Goal: Find specific page/section: Find specific page/section

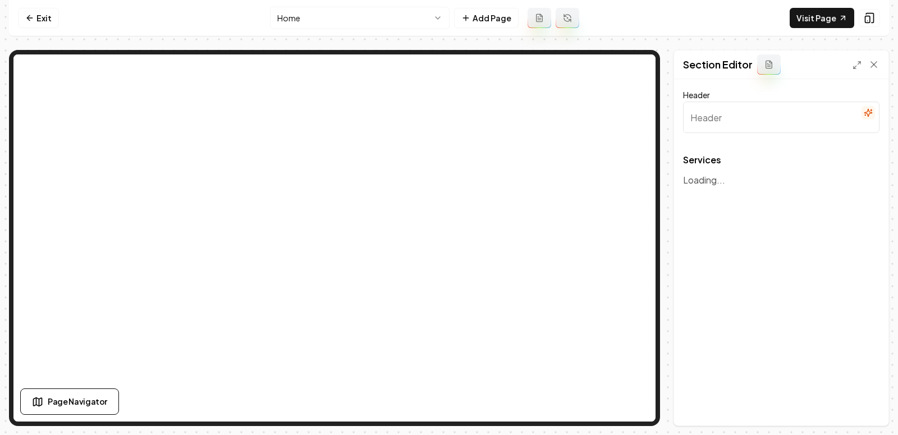
type input "Our Comprehensive HVAC Solutions"
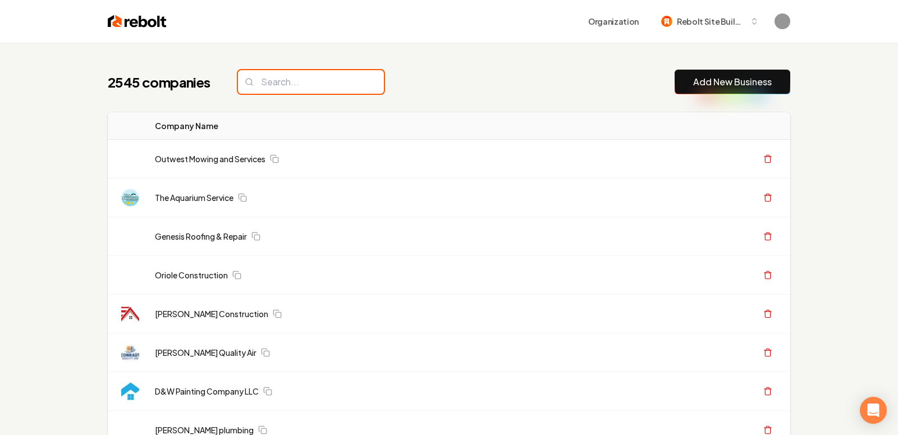
click at [315, 80] on input "search" at bounding box center [311, 82] width 146 height 24
paste input "PROTECH GARAGES, LLC"
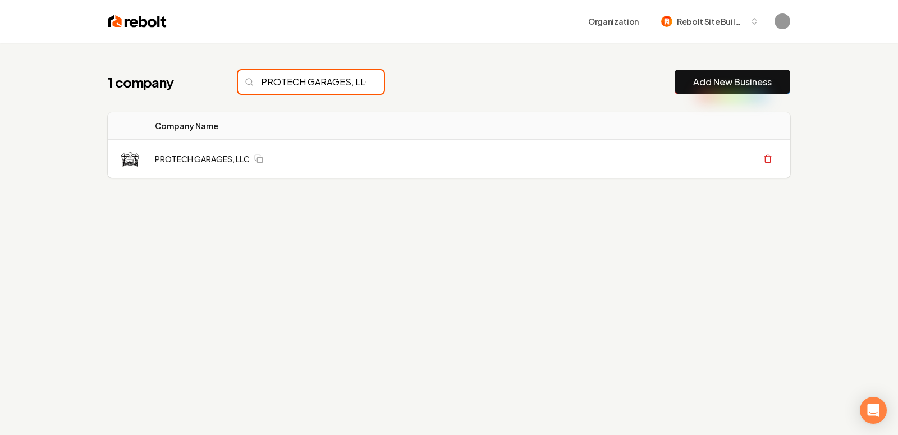
scroll to position [0, 24]
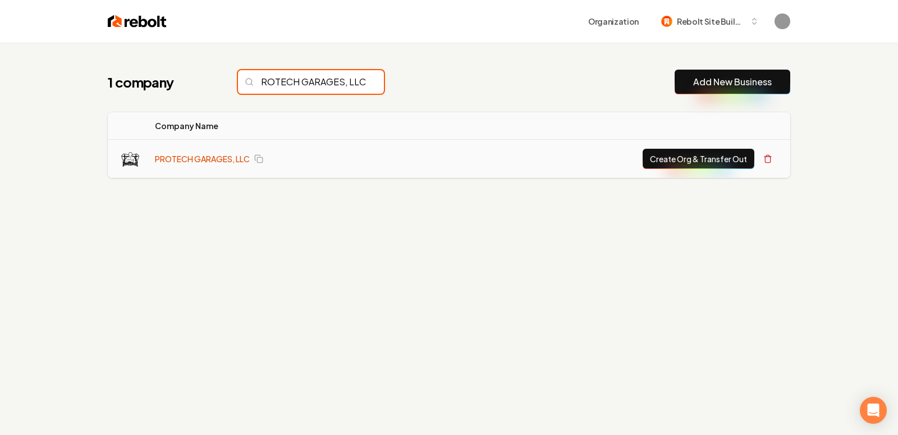
type input "PROTECH GARAGES, LLC"
click at [176, 156] on link "PROTECH GARAGES, LLC" at bounding box center [202, 158] width 95 height 11
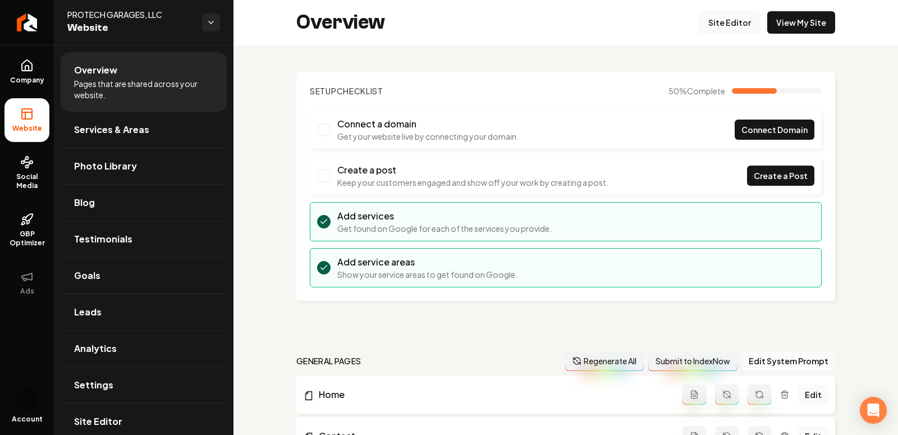
click at [736, 22] on link "Site Editor" at bounding box center [730, 22] width 62 height 22
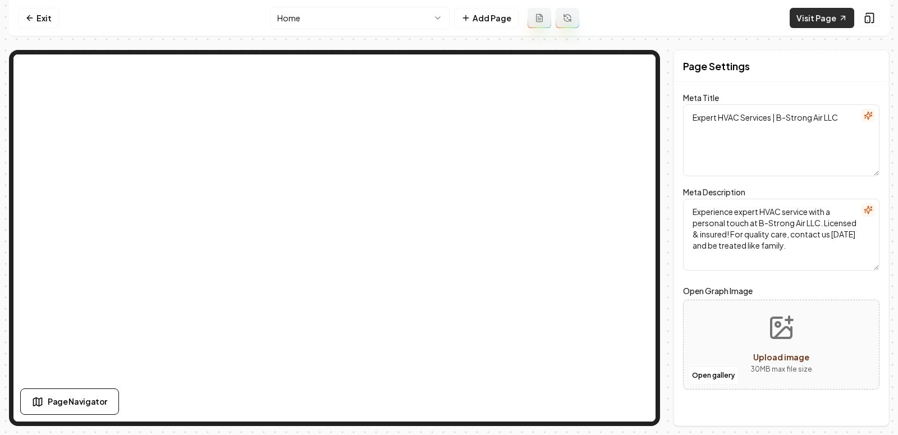
click at [811, 19] on link "Visit Page" at bounding box center [822, 18] width 65 height 20
